Goal: Task Accomplishment & Management: Manage account settings

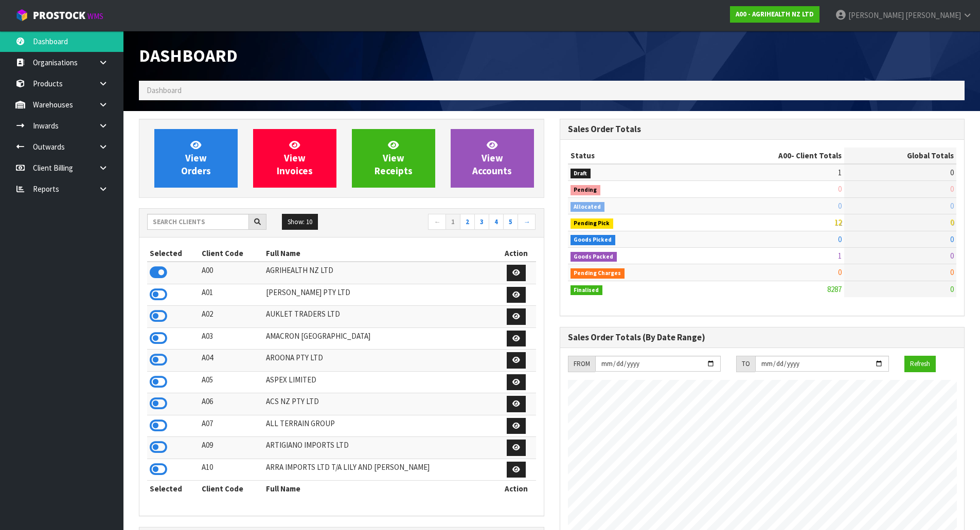
scroll to position [779, 420]
click at [212, 216] on input "text" at bounding box center [198, 222] width 102 height 16
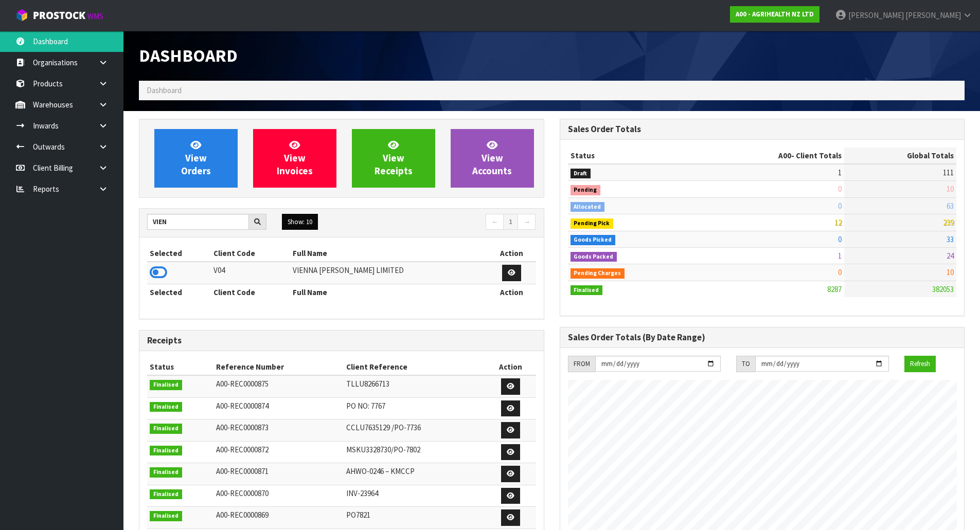
drag, startPoint x: 160, startPoint y: 273, endPoint x: 288, endPoint y: 223, distance: 137.2
click at [159, 273] on icon at bounding box center [158, 272] width 17 height 15
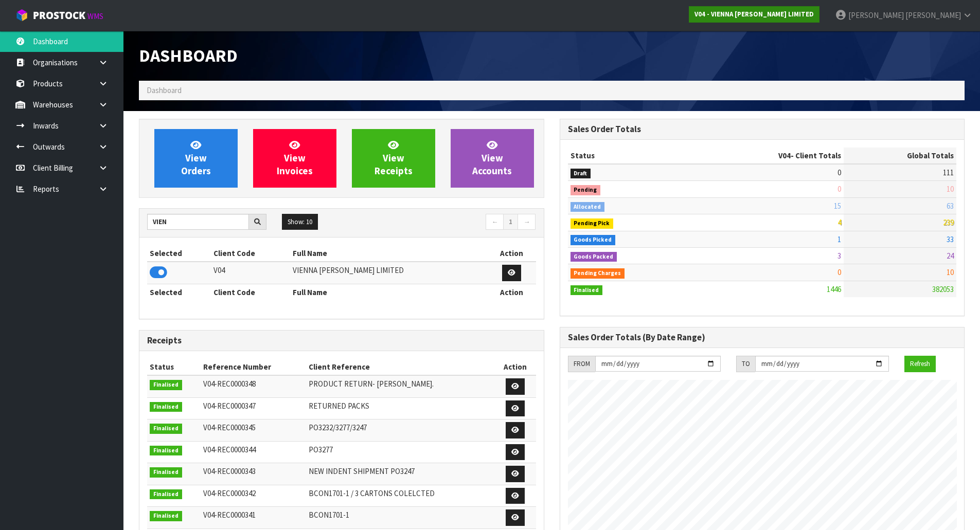
scroll to position [746, 420]
drag, startPoint x: 186, startPoint y: 223, endPoint x: 66, endPoint y: 244, distance: 122.2
click at [66, 244] on body "Toggle navigation ProStock WMS V04 - VIENNA [PERSON_NAME] LIMITED [PERSON_NAME]…" at bounding box center [490, 265] width 980 height 530
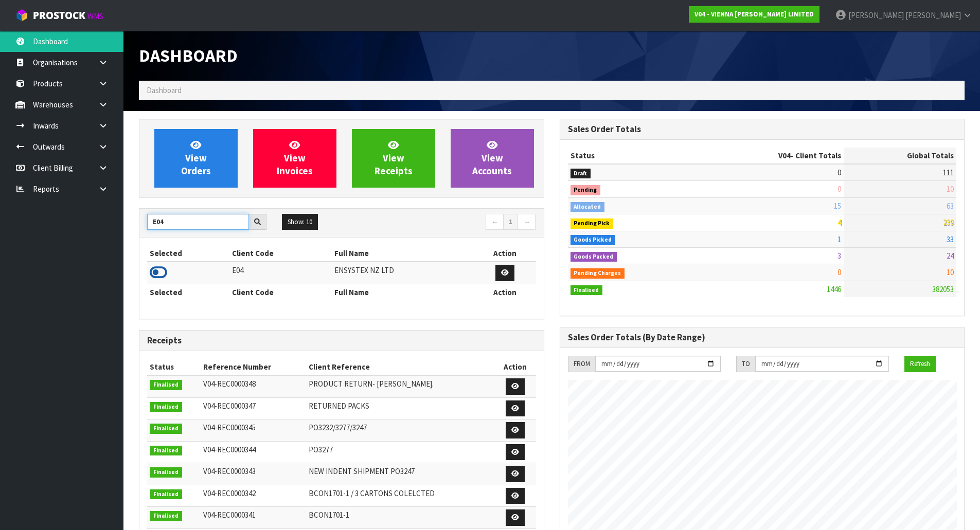
type input "E04"
click at [157, 274] on icon at bounding box center [158, 272] width 17 height 15
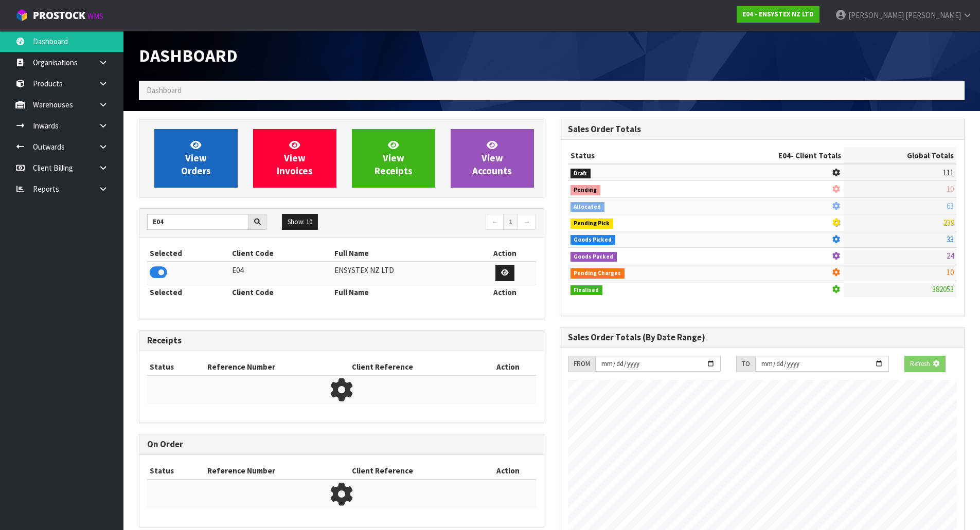
scroll to position [642, 420]
click at [220, 158] on link "View Orders" at bounding box center [195, 158] width 83 height 59
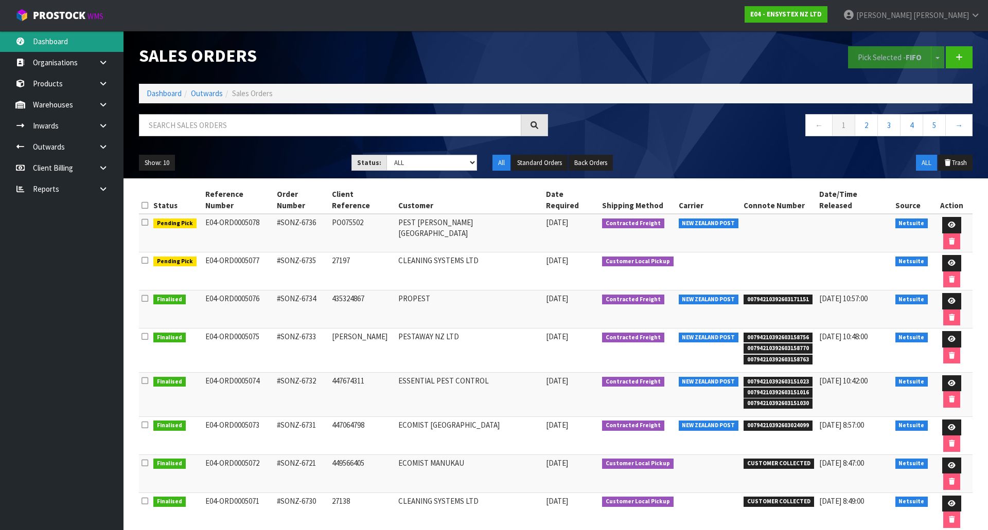
click at [59, 37] on link "Dashboard" at bounding box center [61, 41] width 123 height 21
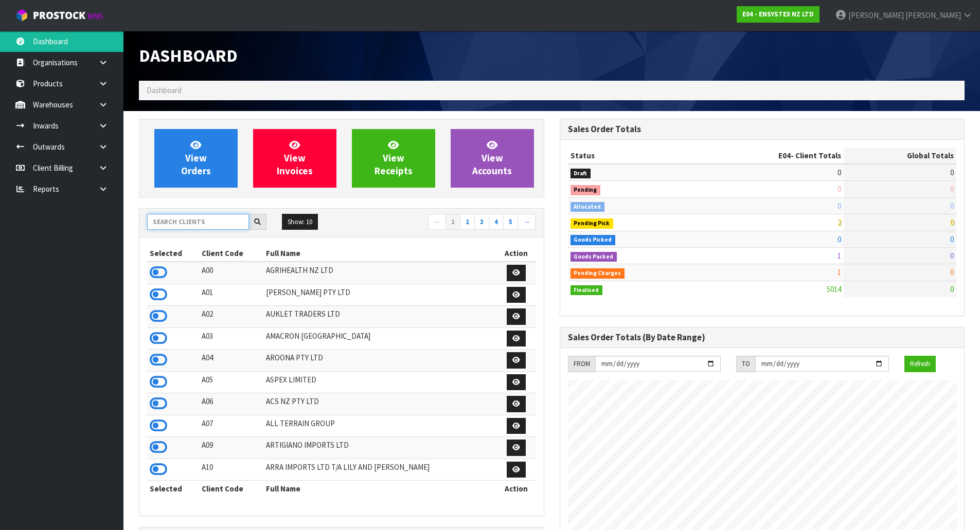
scroll to position [779, 420]
click at [222, 225] on input "text" at bounding box center [198, 222] width 102 height 16
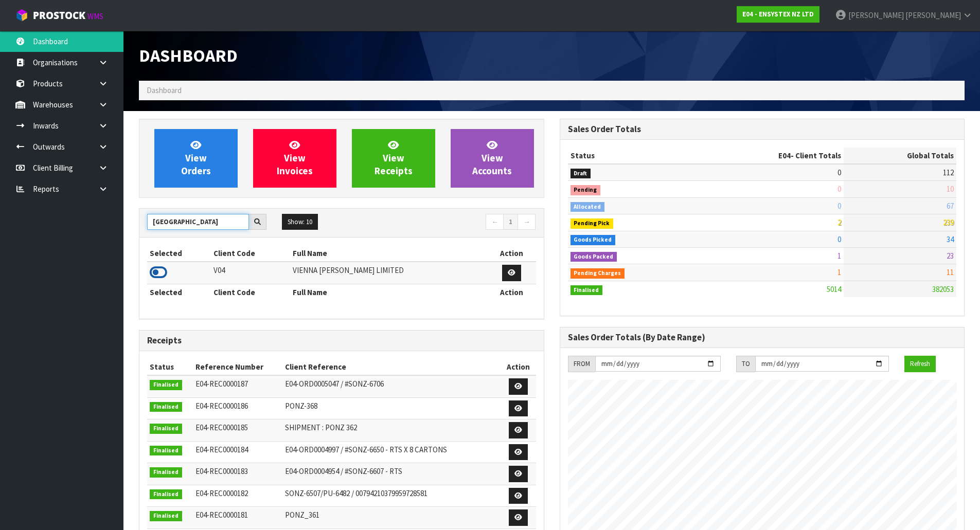
type input "[GEOGRAPHIC_DATA]"
click at [159, 275] on icon at bounding box center [158, 272] width 17 height 15
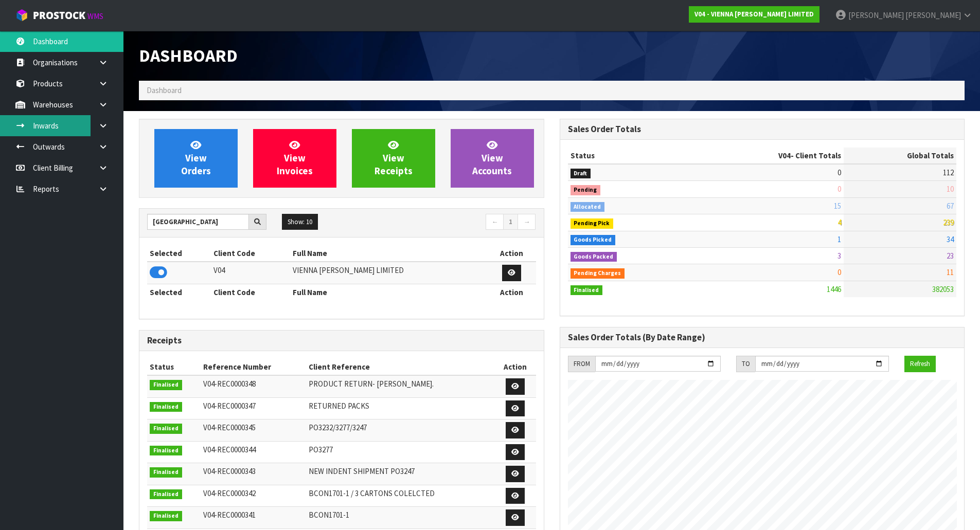
scroll to position [746, 420]
click at [108, 103] on icon at bounding box center [103, 105] width 10 height 8
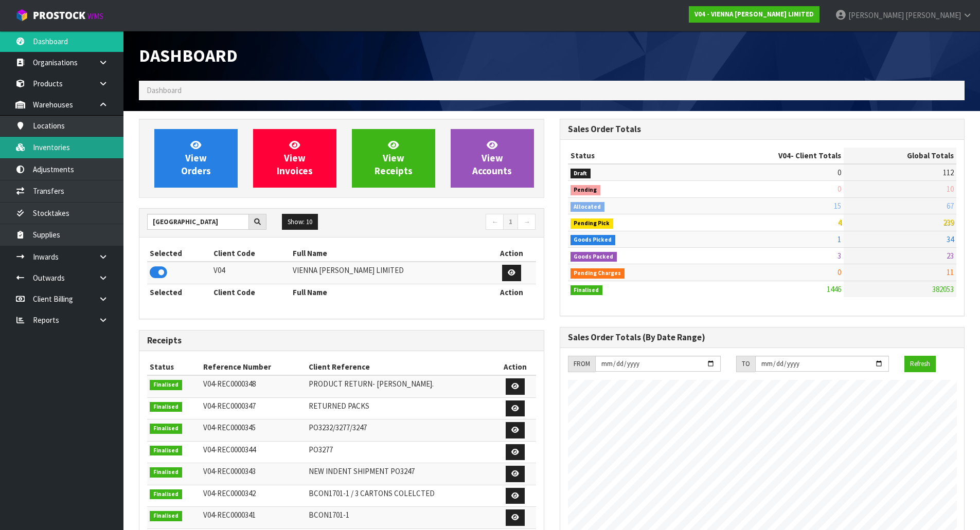
click at [77, 149] on link "Inventories" at bounding box center [61, 147] width 123 height 21
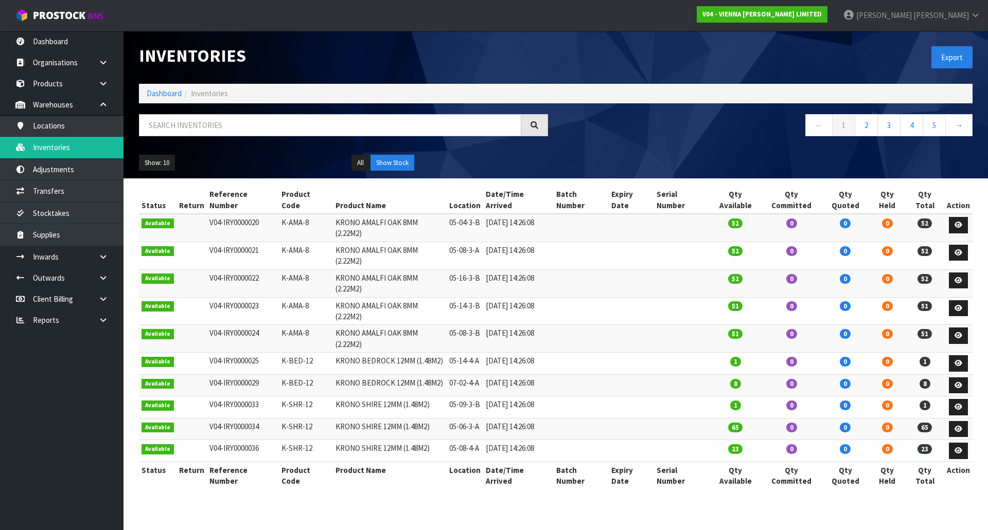
click at [229, 112] on div "Inventories Export Dashboard Inventories ← 1 2 3 4 5 → Show: 10 5 10 25 50 All …" at bounding box center [555, 105] width 849 height 148
click at [224, 118] on input "text" at bounding box center [330, 125] width 382 height 22
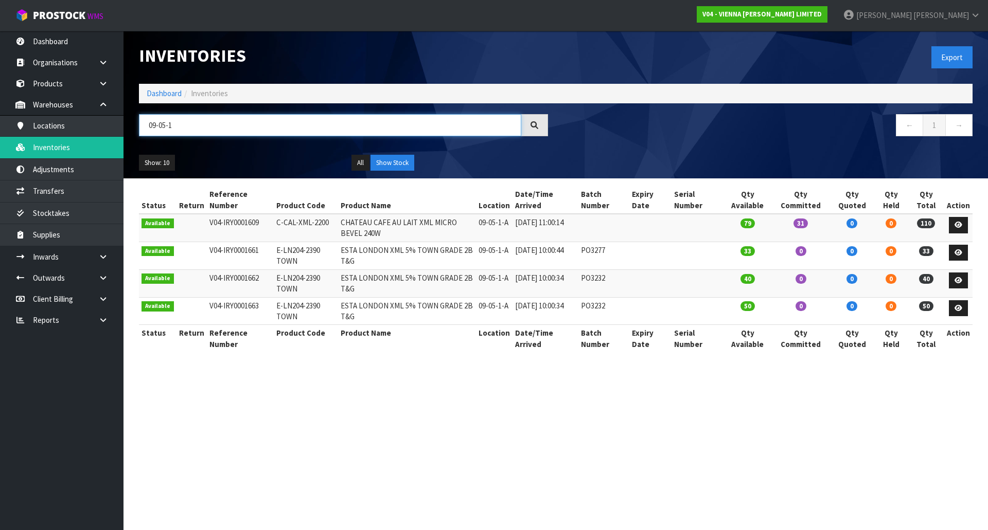
type input "09-05-1"
click at [474, 230] on td "CHATEAU CAFE AU LAIT XML MICRO BEVEL 240W" at bounding box center [407, 228] width 138 height 28
drag, startPoint x: 272, startPoint y: 219, endPoint x: 327, endPoint y: 219, distance: 54.5
click at [327, 219] on td "C-CAL-XML-2200" at bounding box center [306, 228] width 64 height 28
copy td "C-CAL-XML-2200"
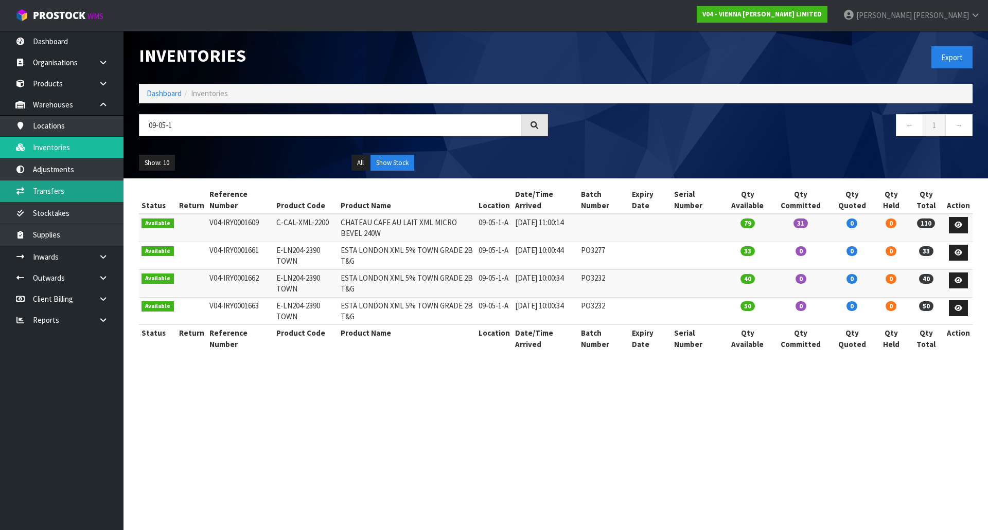
click at [76, 187] on link "Transfers" at bounding box center [61, 191] width 123 height 21
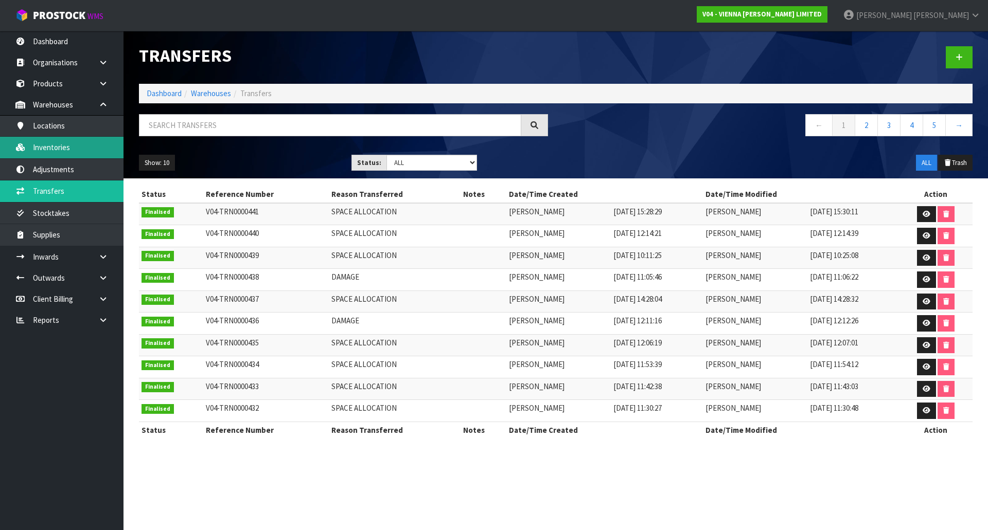
click at [86, 154] on link "Inventories" at bounding box center [61, 147] width 123 height 21
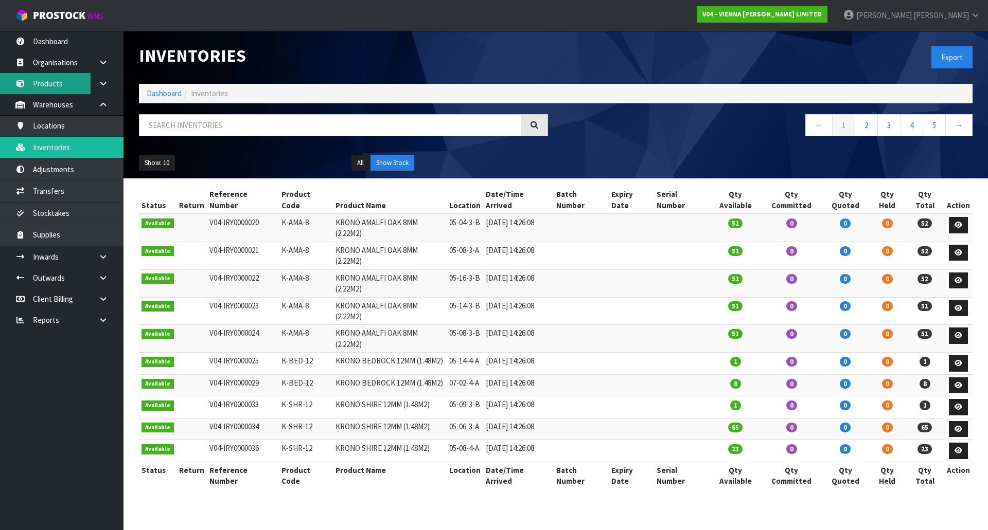
click at [75, 78] on link "Products" at bounding box center [61, 83] width 123 height 21
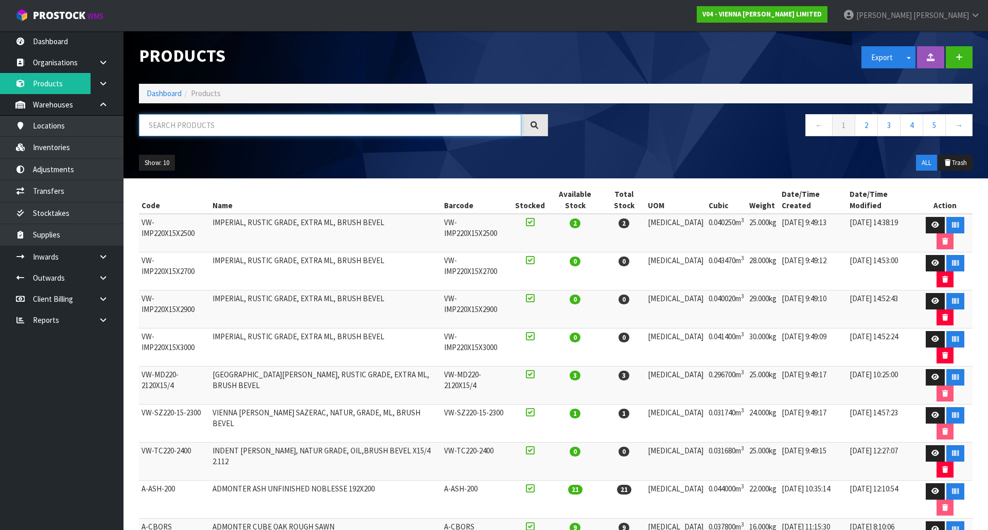
click at [234, 119] on input "text" at bounding box center [330, 125] width 382 height 22
paste input "C-CAL-XML-2200"
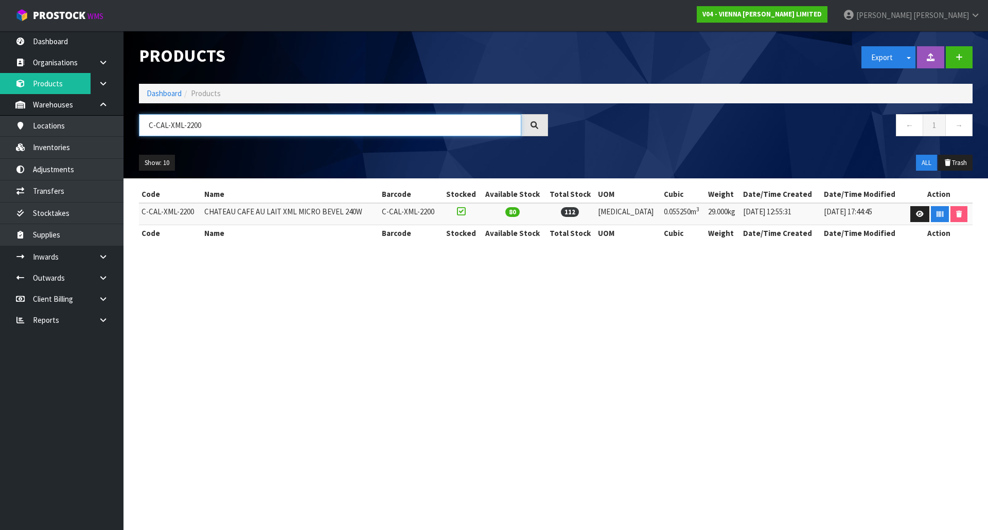
type input "C-CAL-XML-2200"
click at [318, 265] on section "Products Export Split button! SOH Summary Measurements Dangerous Goods Import P…" at bounding box center [494, 265] width 988 height 530
drag, startPoint x: 565, startPoint y: 462, endPoint x: 562, endPoint y: 477, distance: 14.7
click at [563, 465] on section "Products Export Split button! SOH Summary Measurements Dangerous Goods Import P…" at bounding box center [494, 265] width 988 height 530
click at [921, 218] on link at bounding box center [919, 214] width 19 height 16
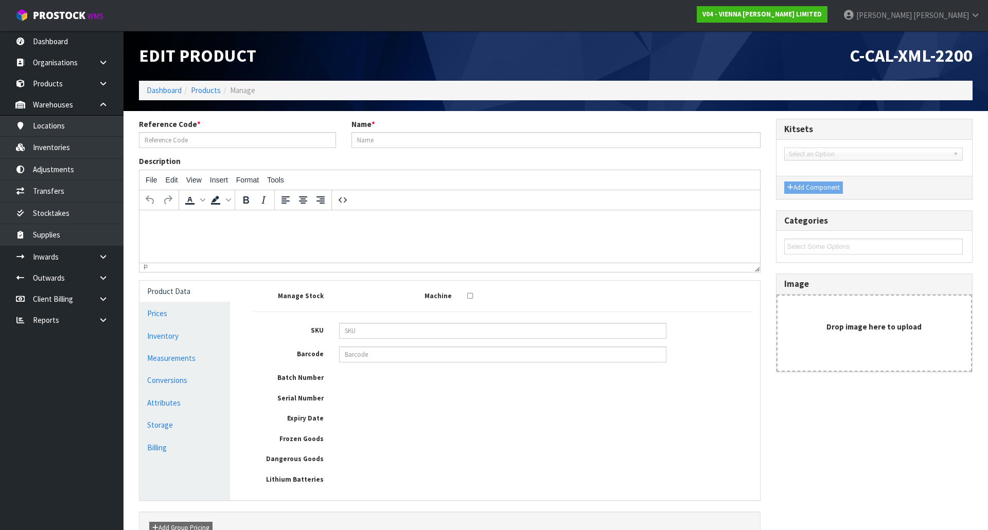
type input "C-CAL-XML-2200"
type input "CHATEAU CAFE AU LAIT XML MICRO BEVEL 240W"
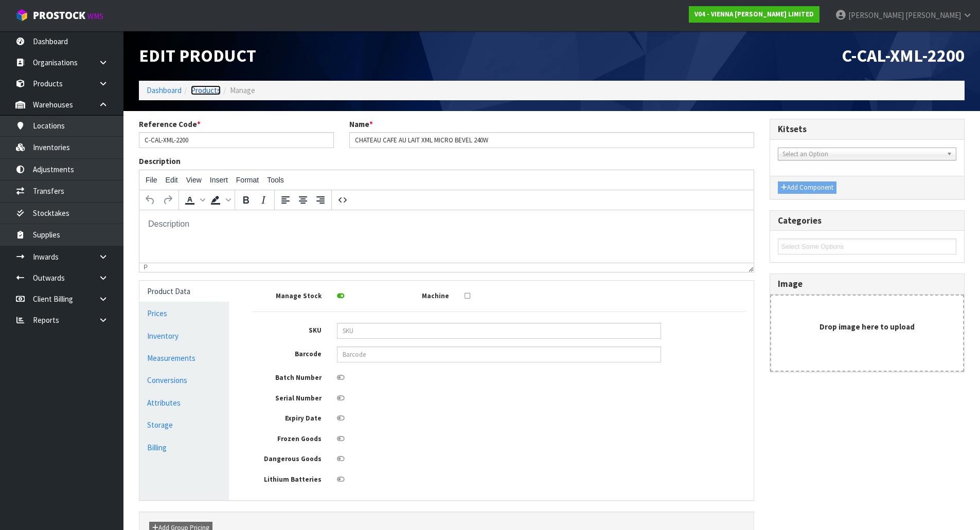
click at [208, 95] on link "Products" at bounding box center [206, 90] width 30 height 10
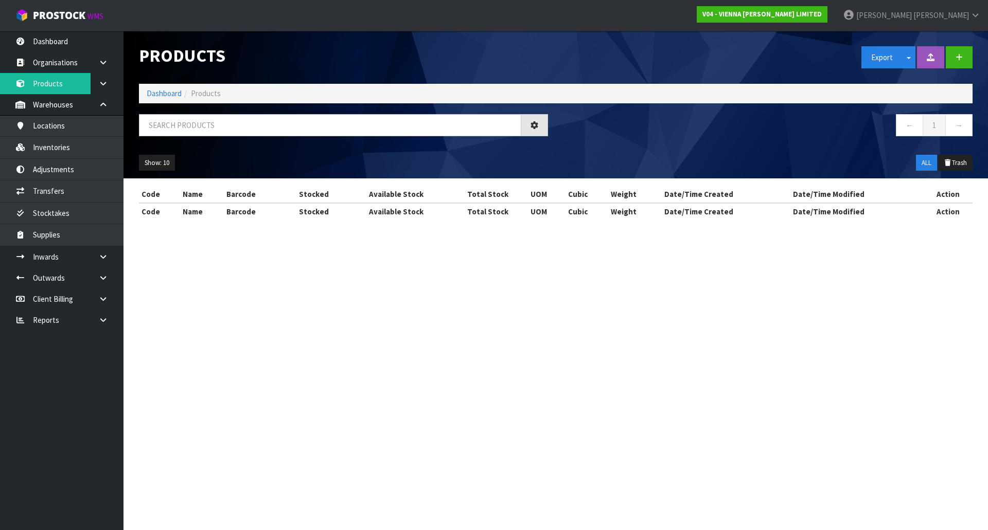
click at [209, 92] on span "Products" at bounding box center [206, 93] width 30 height 10
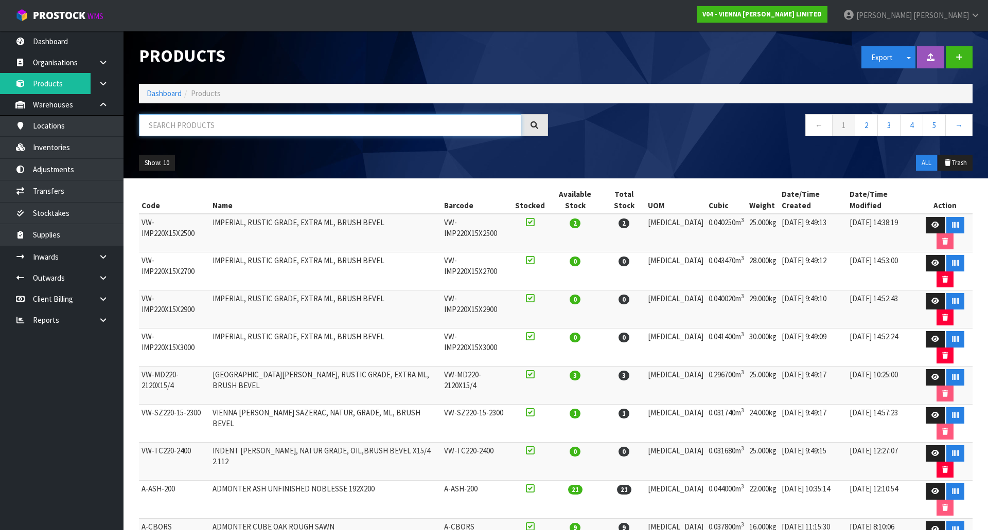
click at [214, 123] on input "text" at bounding box center [330, 125] width 382 height 22
paste input "C-CAL-XML-2200"
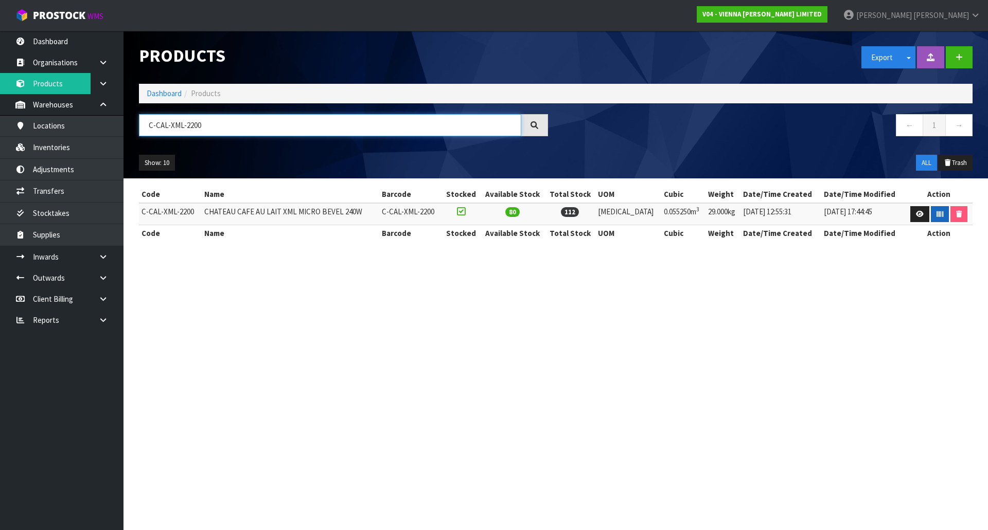
type input "C-CAL-XML-2200"
click at [939, 210] on button "button" at bounding box center [940, 214] width 18 height 16
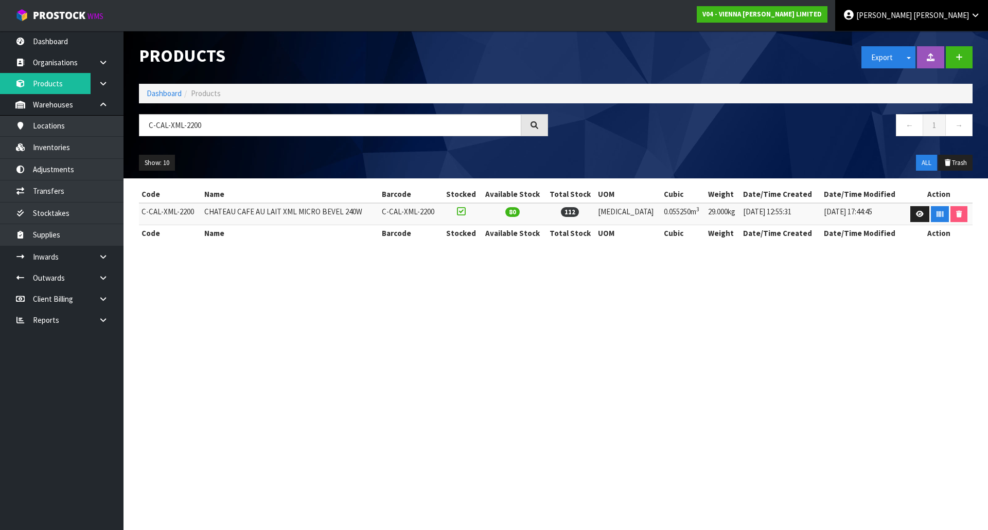
click at [854, 15] on icon at bounding box center [849, 15] width 12 height 1
click at [930, 35] on link "Logout" at bounding box center [946, 41] width 81 height 14
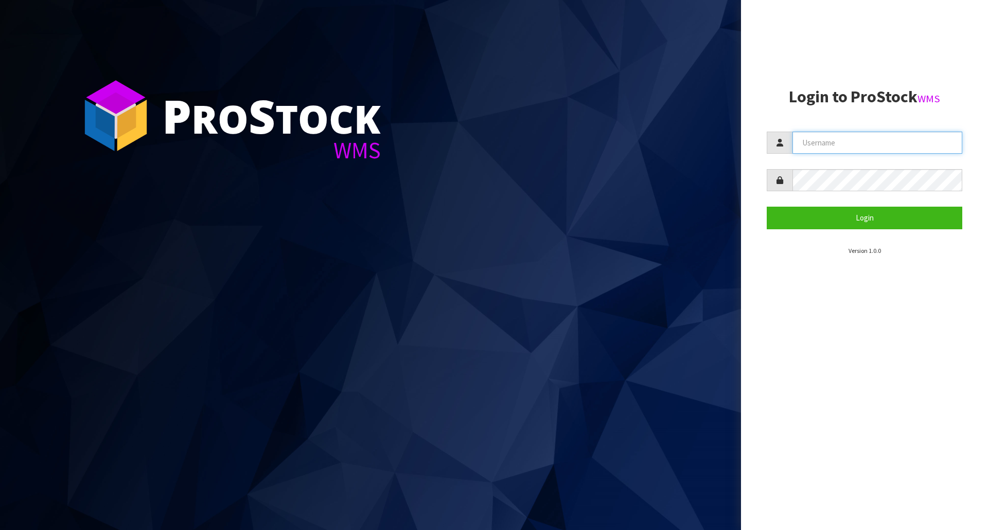
type input "Lalisha"
click at [483, 44] on section "P ro S tock WMS" at bounding box center [370, 265] width 741 height 530
